Goal: Task Accomplishment & Management: Complete application form

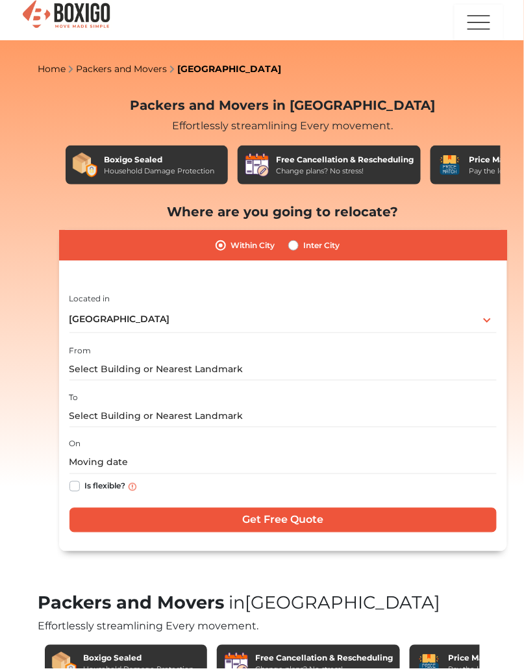
click at [383, 365] on input "text" at bounding box center [284, 369] width 428 height 23
click at [376, 372] on input "text" at bounding box center [284, 369] width 428 height 23
click at [394, 369] on input "text" at bounding box center [284, 369] width 428 height 23
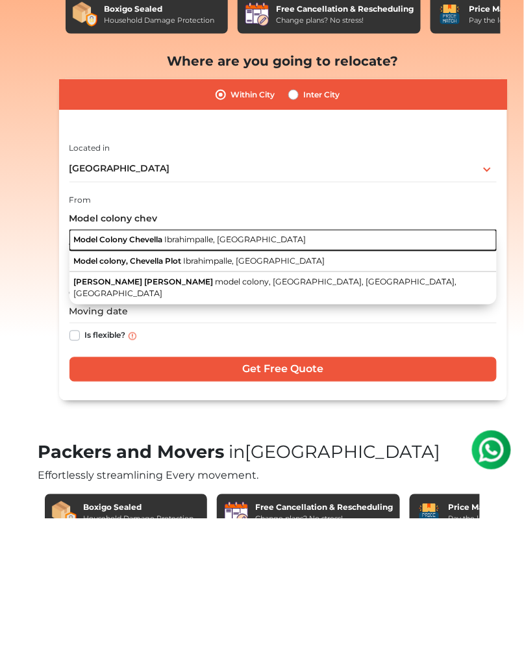
click at [232, 392] on span "Ibrahimpalle, [GEOGRAPHIC_DATA]" at bounding box center [235, 390] width 142 height 10
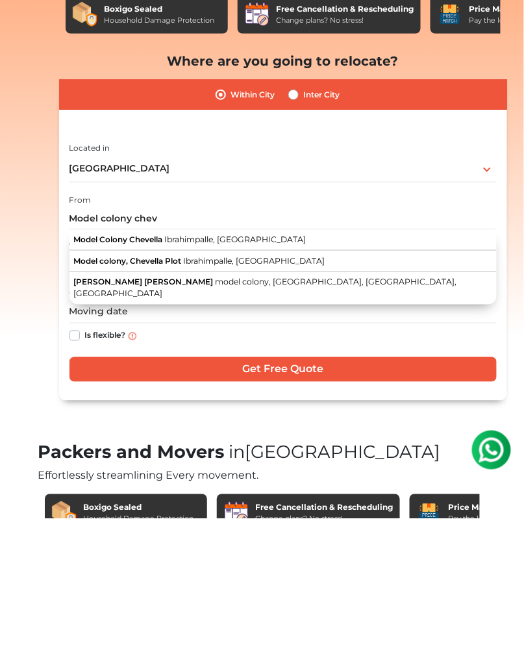
type input "Model Colony Chevella, Ibrahimpalle, [GEOGRAPHIC_DATA]"
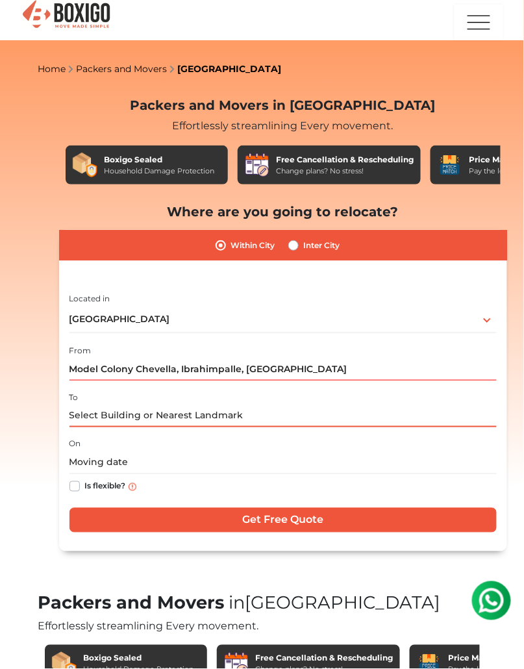
click at [254, 416] on input "text" at bounding box center [284, 416] width 428 height 23
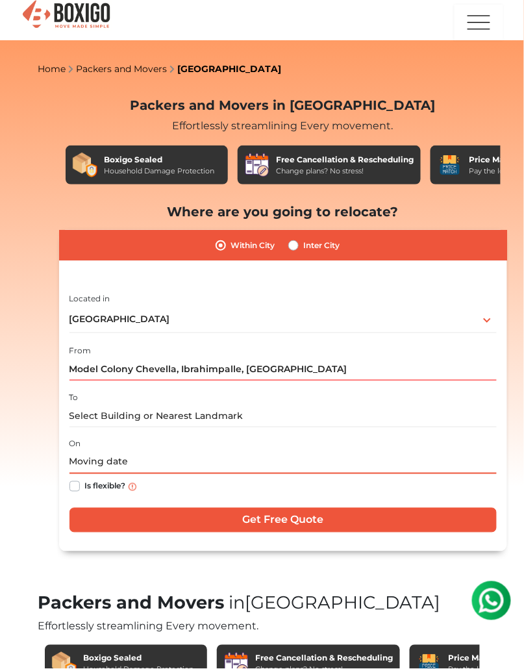
click at [285, 467] on input "text" at bounding box center [284, 463] width 428 height 23
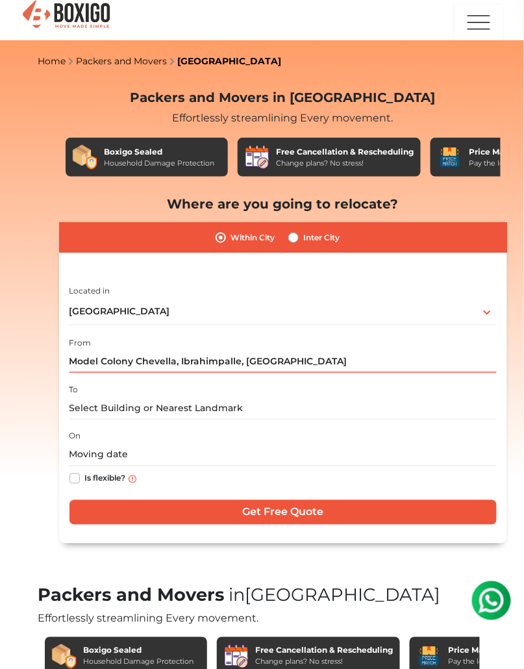
scroll to position [10, 0]
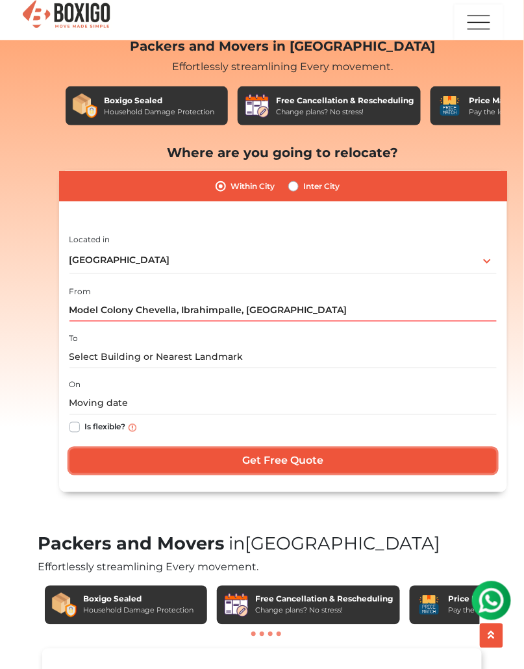
click at [379, 460] on input "Get Free Quote" at bounding box center [284, 461] width 428 height 25
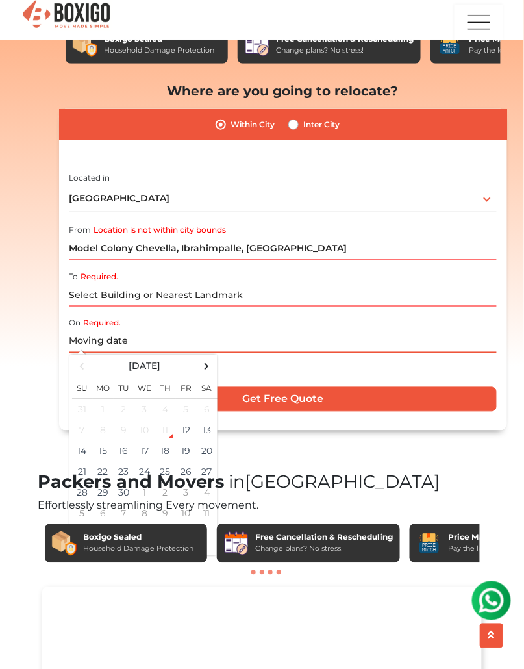
scroll to position [122, 0]
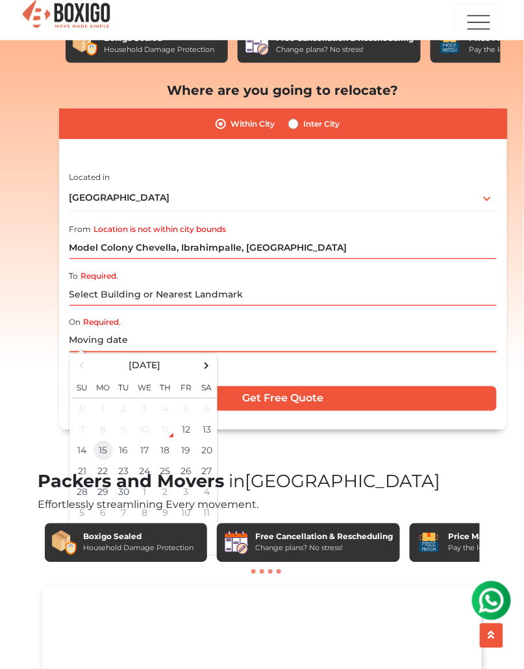
click at [102, 454] on td "15" at bounding box center [103, 451] width 21 height 21
type input "[DATE] 12:00 AM"
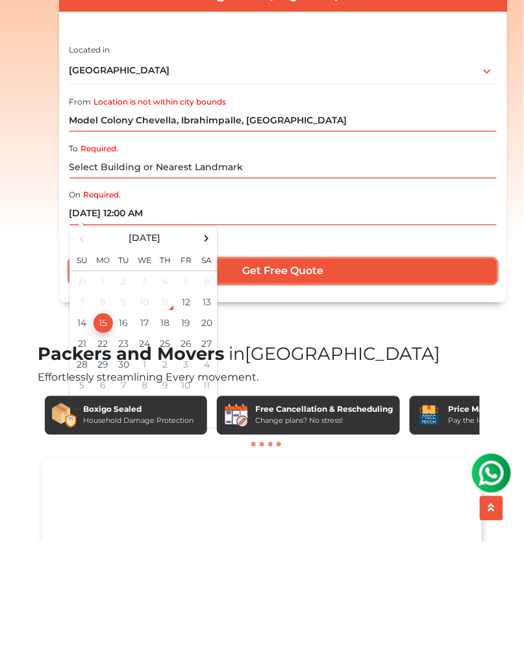
click at [275, 394] on input "Get Free Quote" at bounding box center [284, 399] width 428 height 25
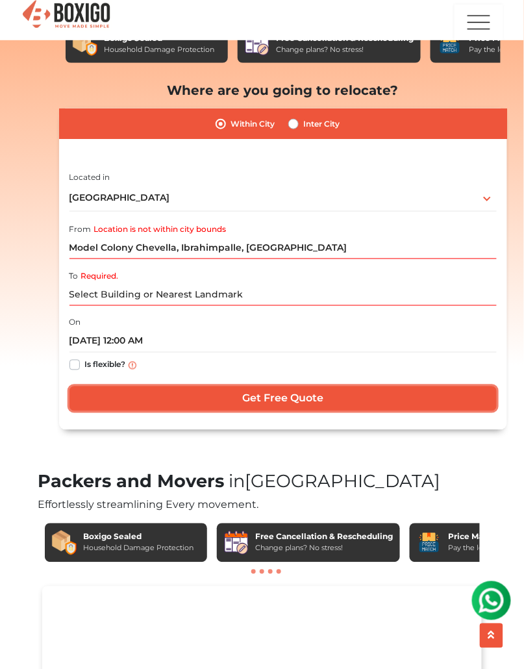
click at [242, 390] on input "Get Free Quote" at bounding box center [284, 399] width 428 height 25
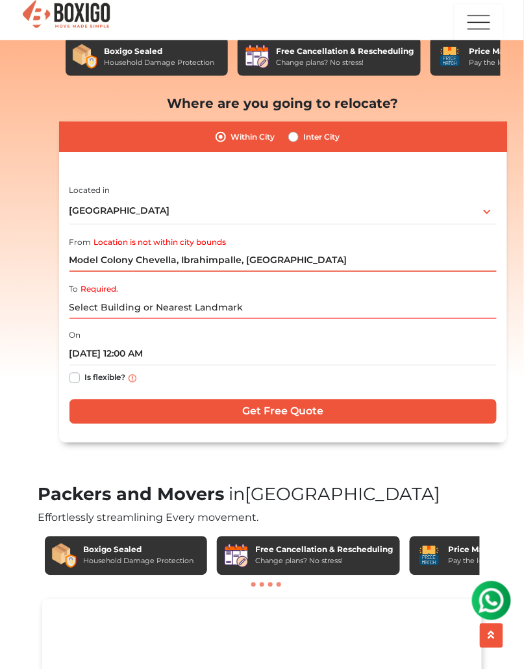
scroll to position [0, 0]
